Goal: Task Accomplishment & Management: Use online tool/utility

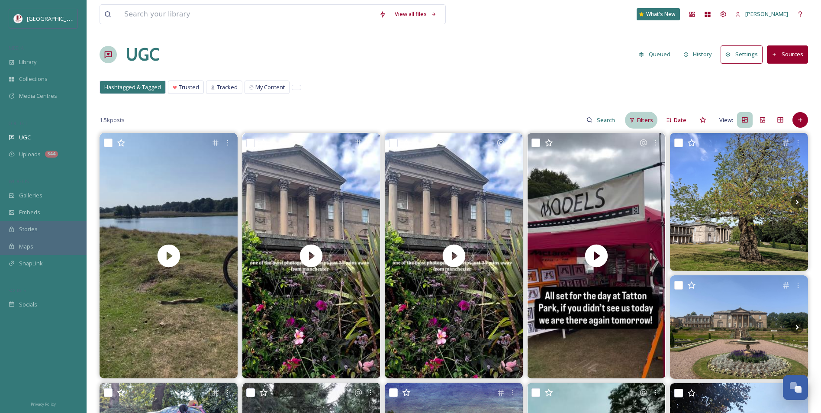
click at [627, 116] on div "Filters" at bounding box center [641, 120] width 32 height 17
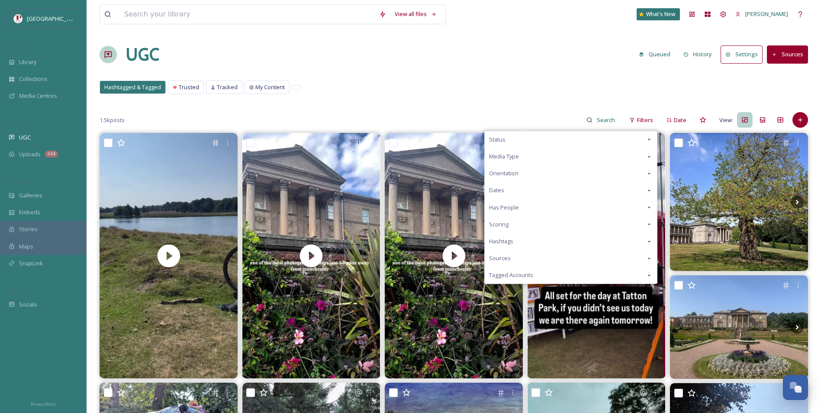
click at [547, 224] on div "Scoring" at bounding box center [571, 224] width 172 height 17
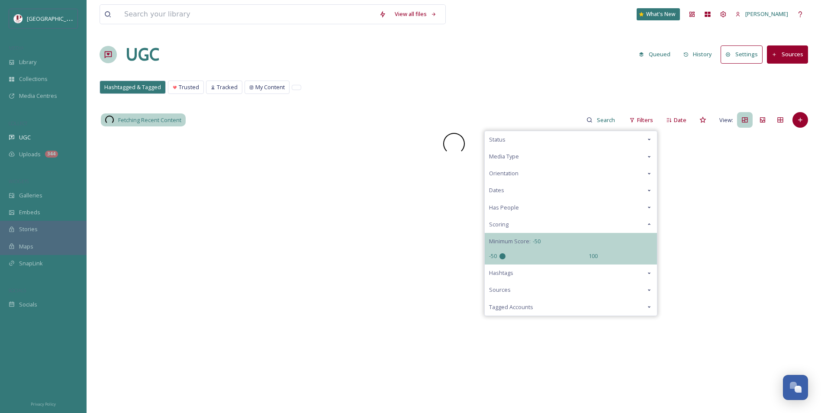
drag, startPoint x: 545, startPoint y: 254, endPoint x: 410, endPoint y: 250, distance: 135.5
type input "-50"
click at [499, 253] on input "range" at bounding box center [542, 256] width 87 height 6
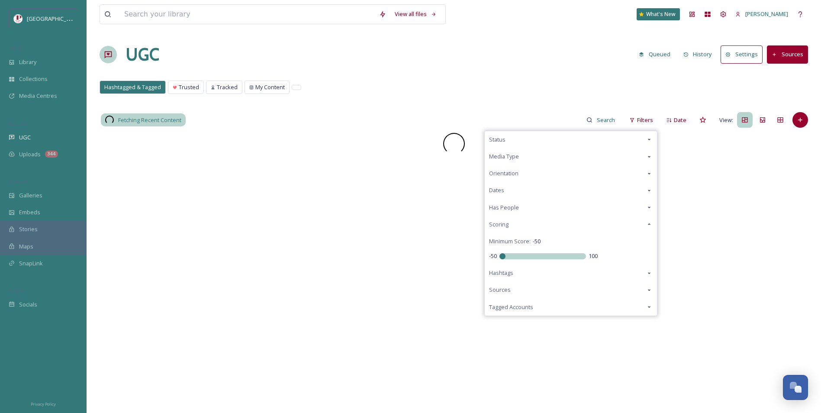
click at [532, 68] on div "View all files What's New Carys Cummins UGC Queued History Settings Sources Has…" at bounding box center [454, 273] width 734 height 546
